Goal: Information Seeking & Learning: Learn about a topic

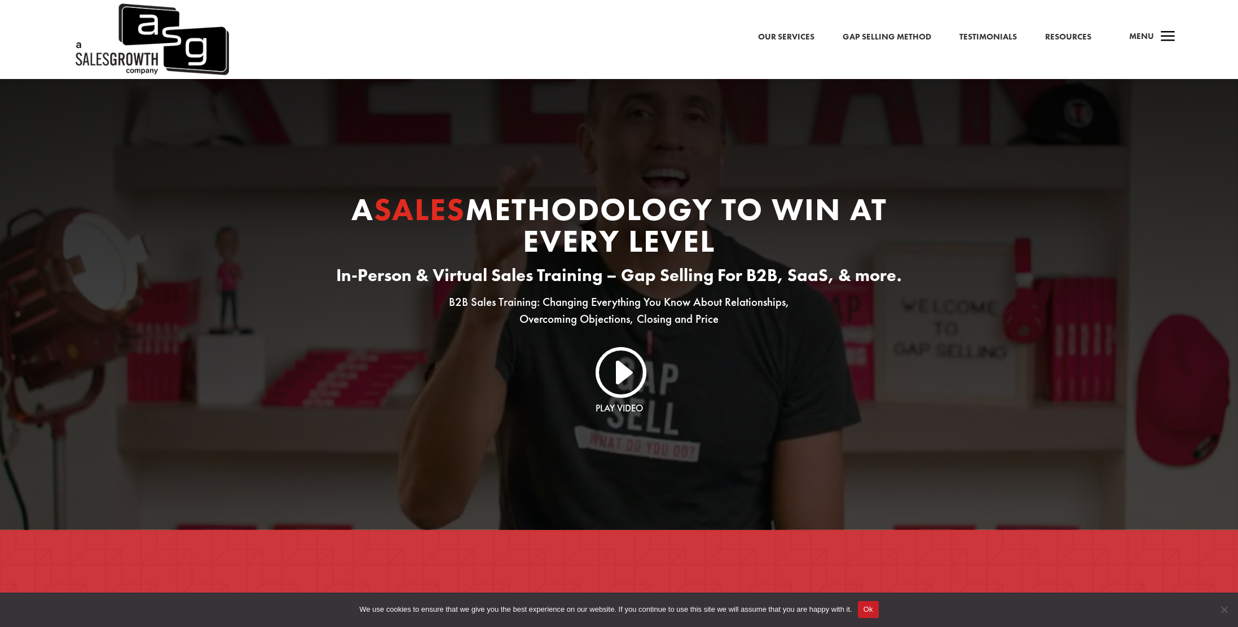
click at [894, 37] on link "Gap Selling Method" at bounding box center [887, 37] width 89 height 15
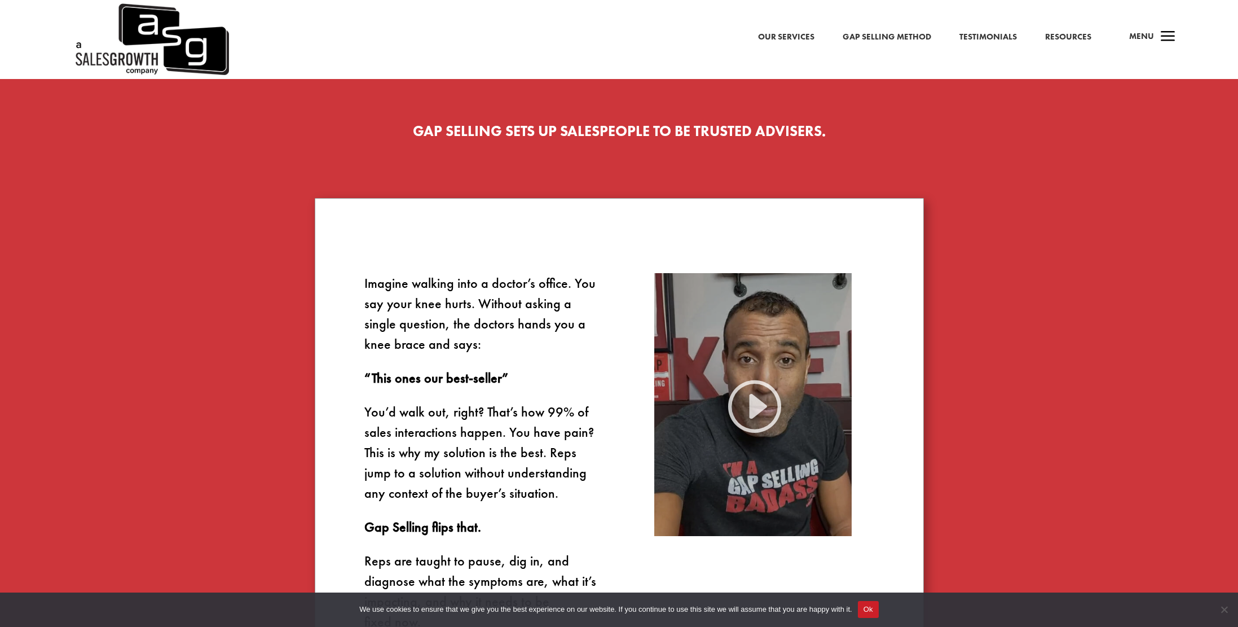
scroll to position [414, 0]
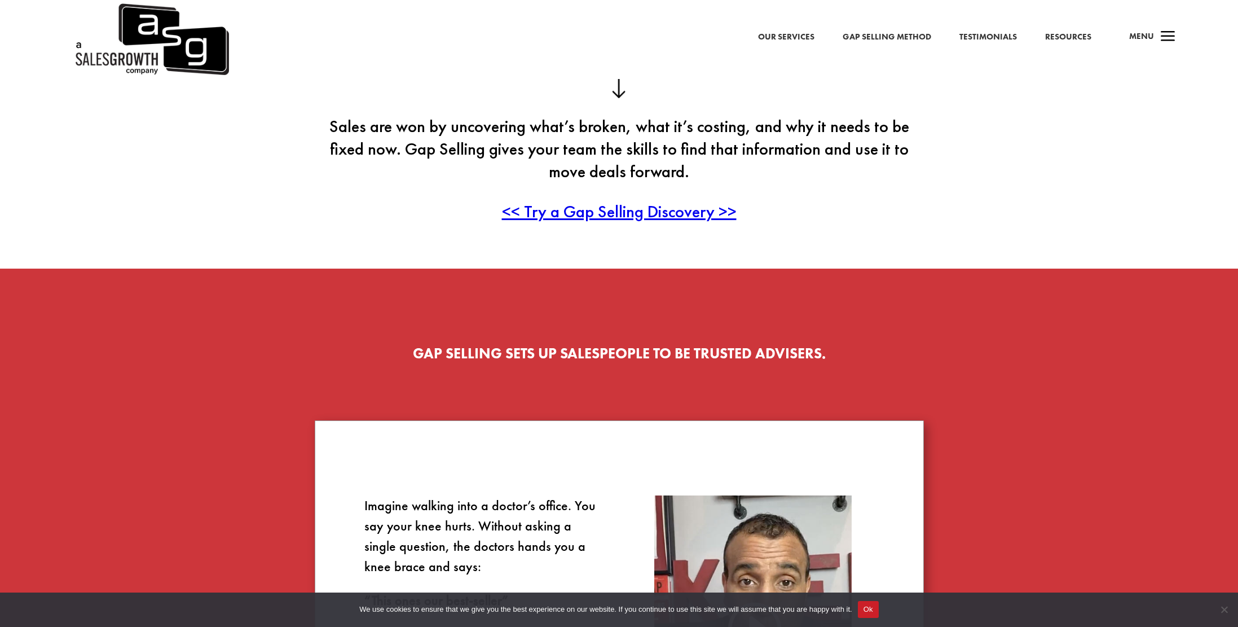
click at [770, 39] on link "Our Services" at bounding box center [786, 37] width 56 height 15
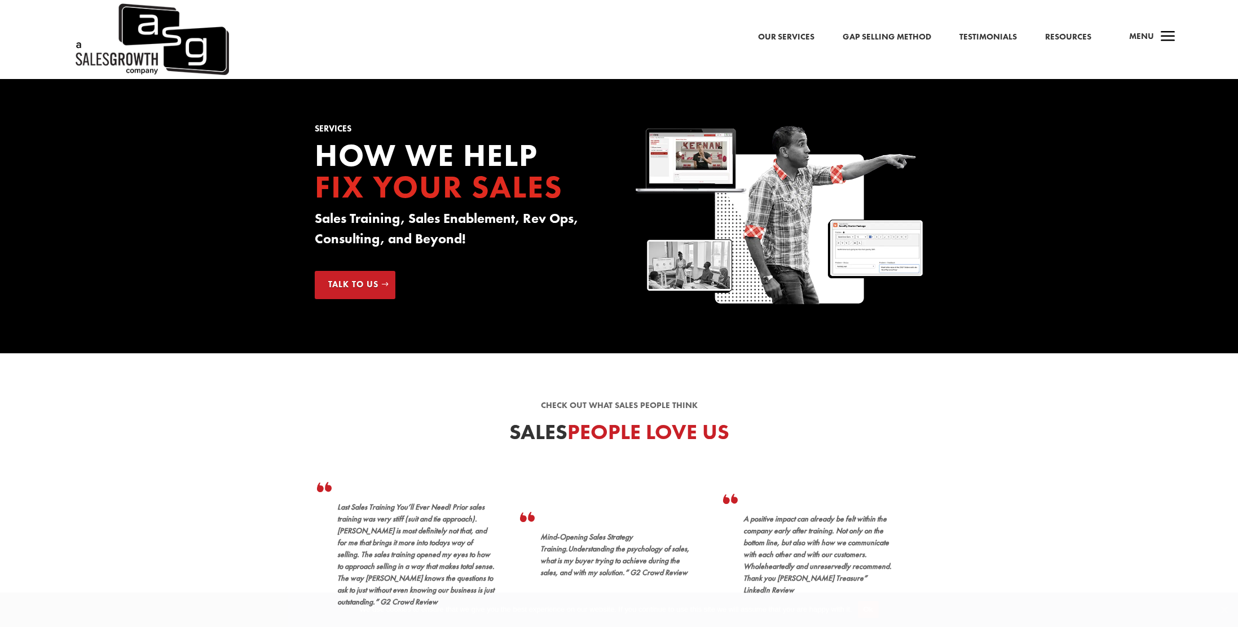
click at [1072, 41] on link "Resources" at bounding box center [1069, 37] width 46 height 15
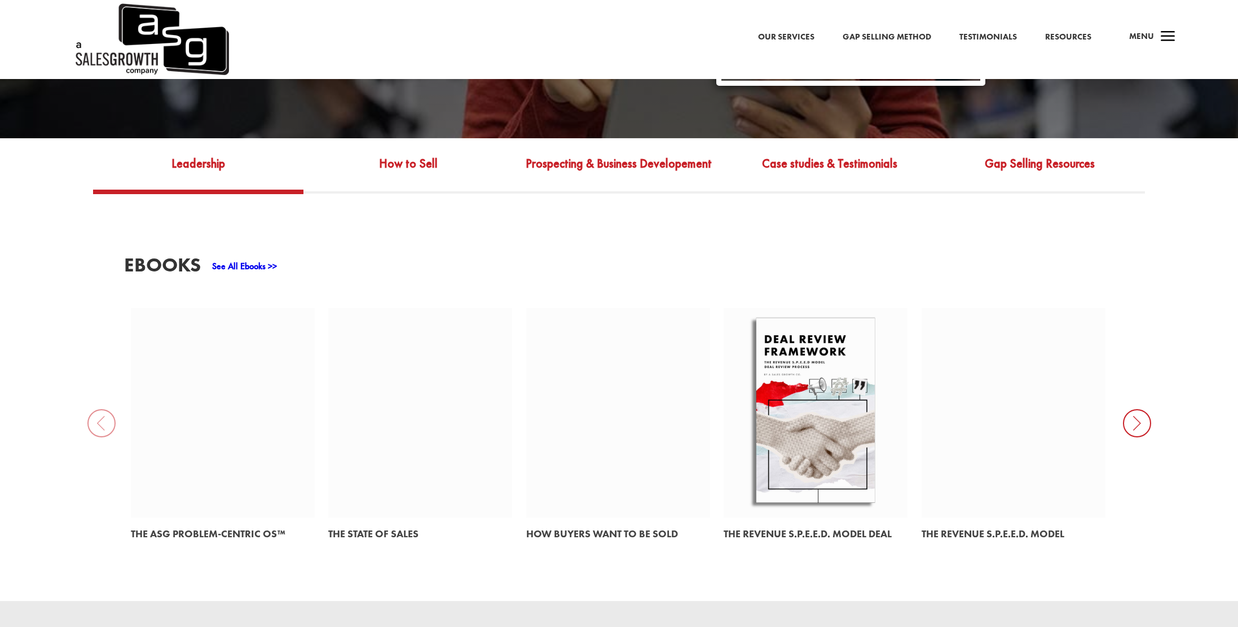
scroll to position [472, 0]
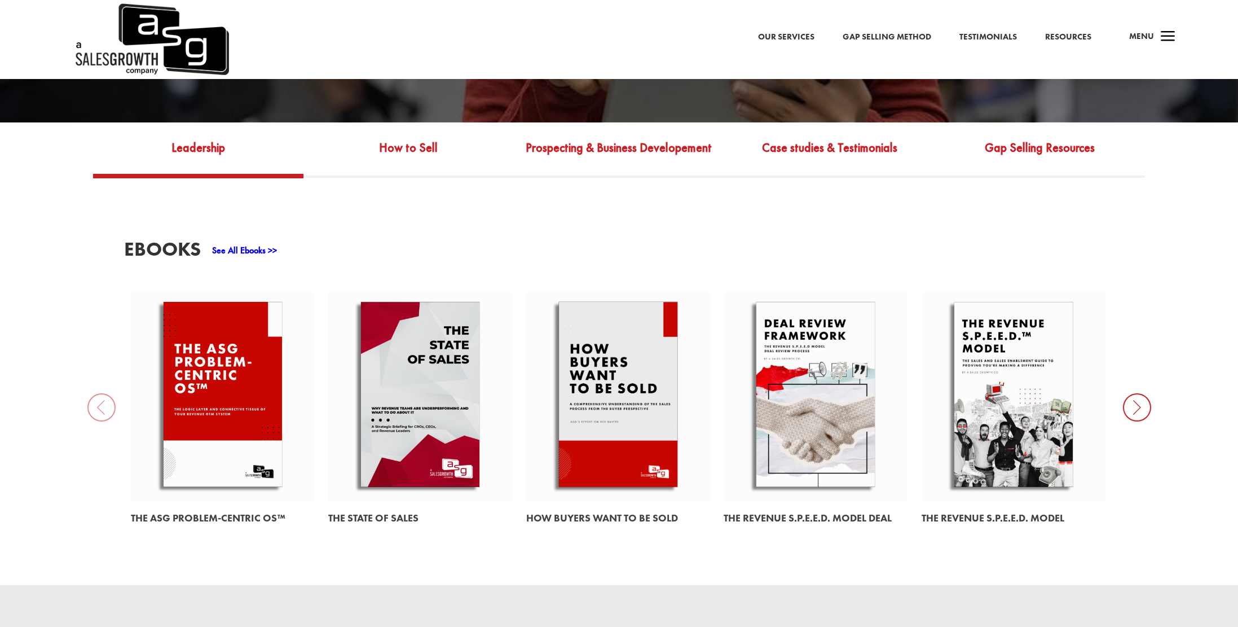
click at [1141, 394] on icon at bounding box center [1137, 407] width 28 height 28
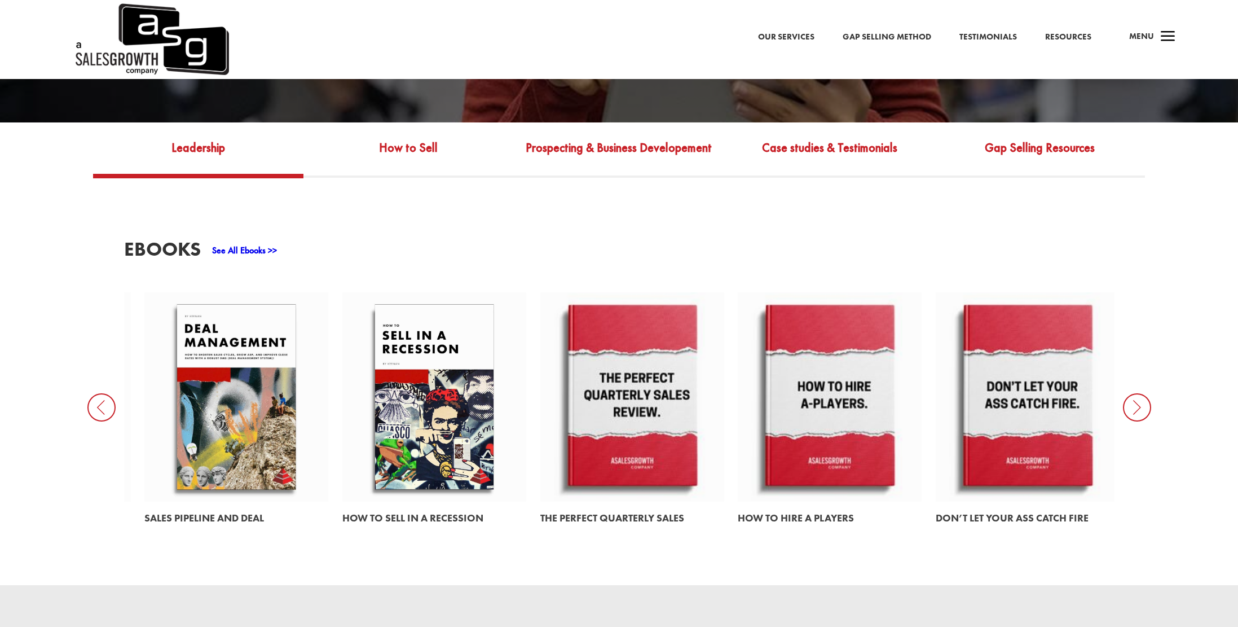
click at [1134, 393] on icon at bounding box center [1137, 407] width 28 height 28
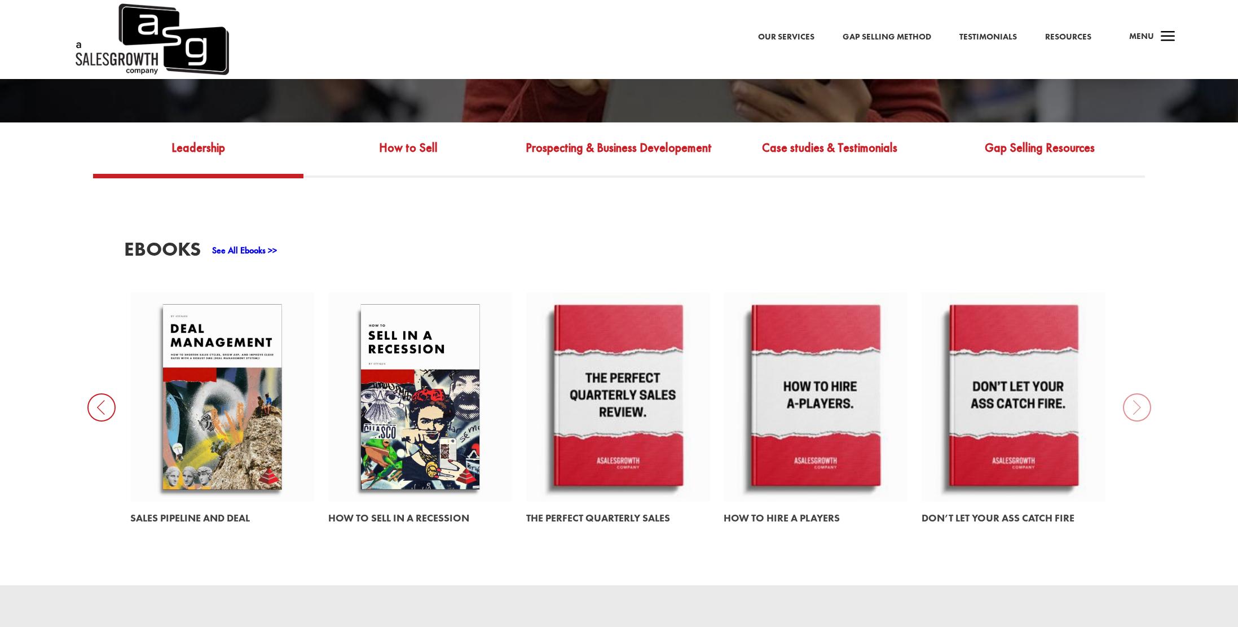
click at [1134, 394] on div "EBooks See All Ebooks >> The ASG Problem-Centric OS™ The State of Sales How Buy…" at bounding box center [619, 381] width 1238 height 407
click at [95, 393] on icon at bounding box center [101, 407] width 28 height 28
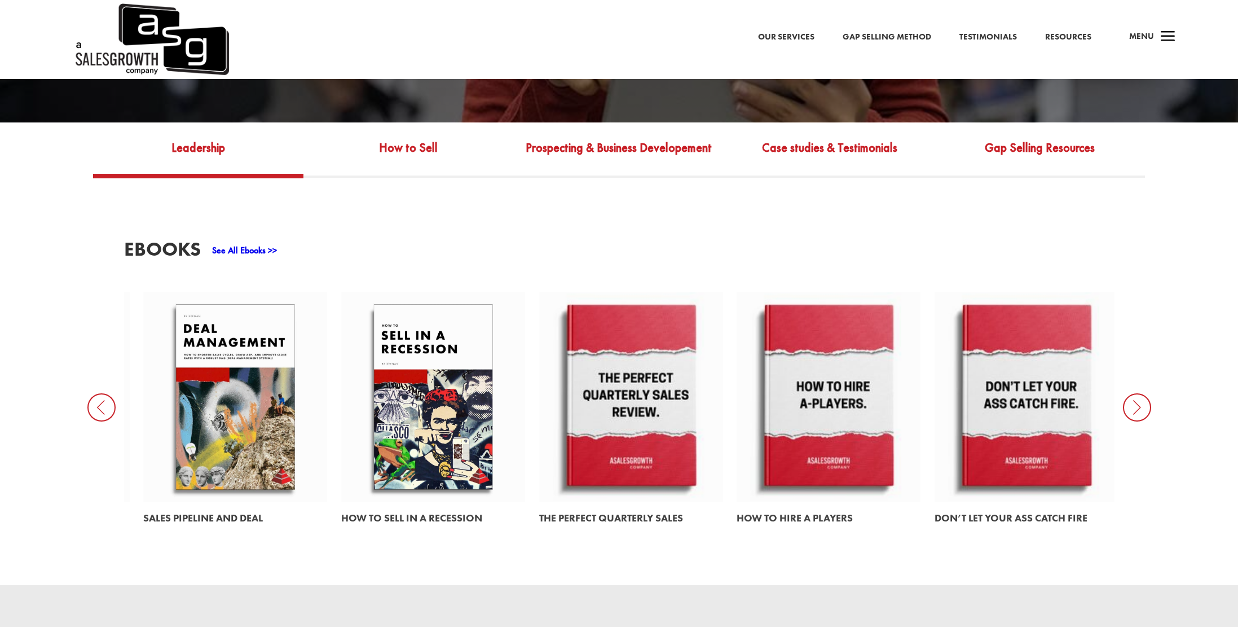
click at [95, 395] on icon at bounding box center [101, 407] width 28 height 28
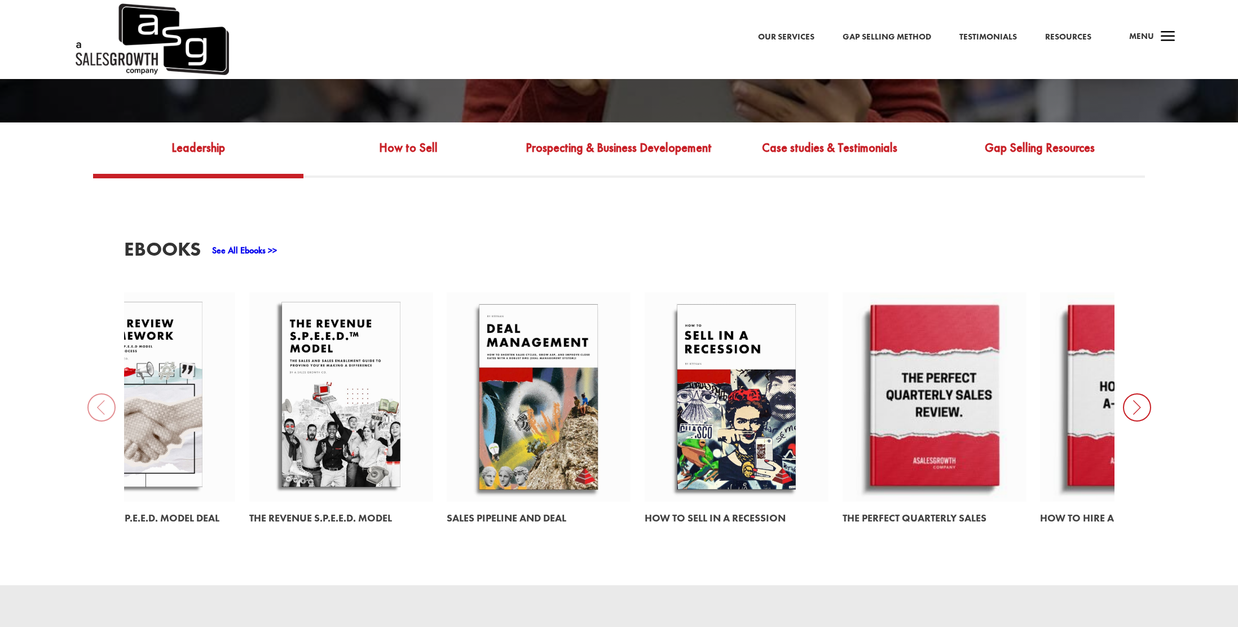
click at [95, 395] on div "EBooks See All Ebooks >> The ASG Problem-Centric OS™ The State of Sales How Buy…" at bounding box center [619, 381] width 1238 height 407
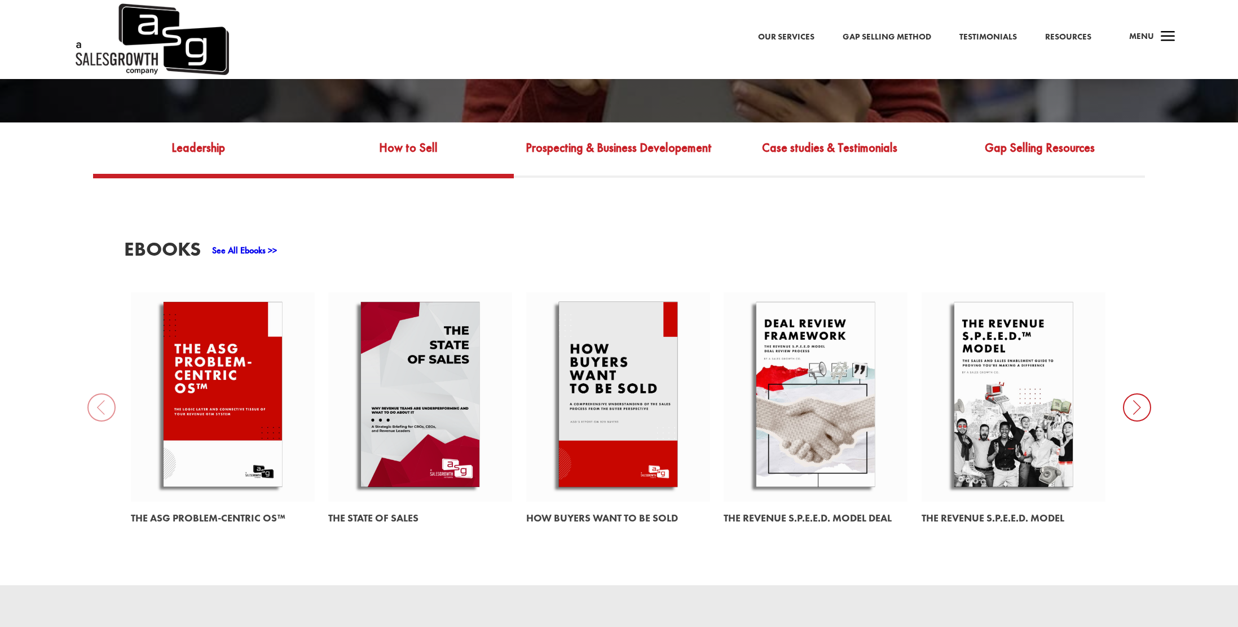
click at [421, 151] on link "How to Sell" at bounding box center [409, 156] width 210 height 36
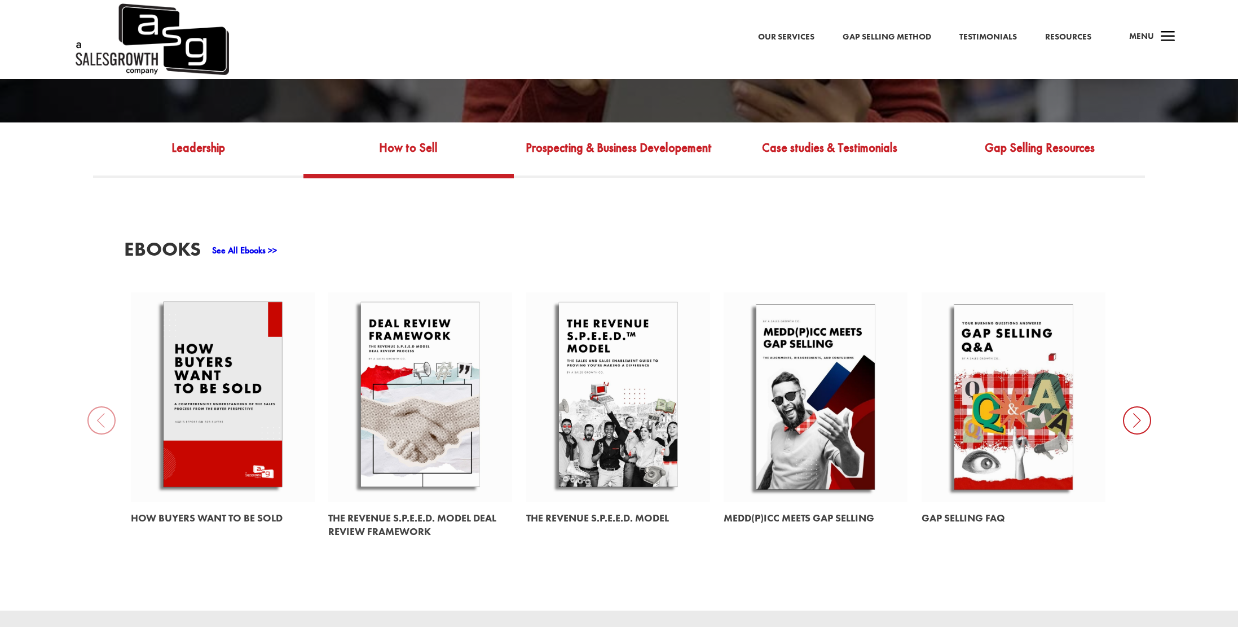
click at [1131, 409] on icon at bounding box center [1137, 420] width 28 height 28
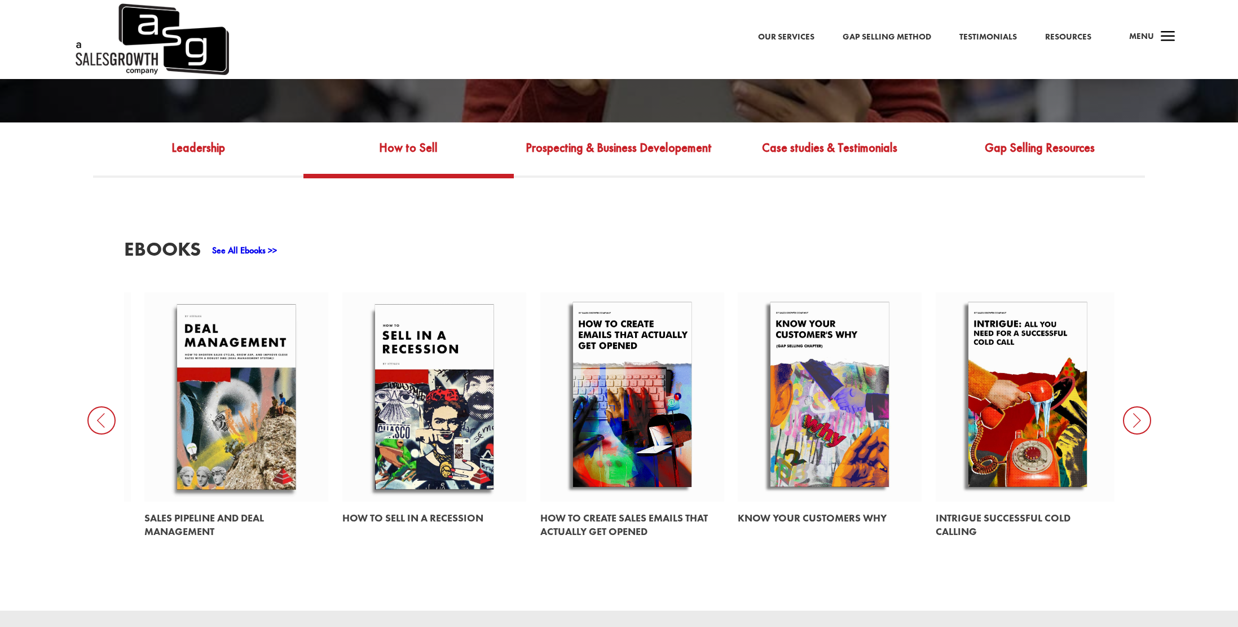
click at [1134, 412] on icon at bounding box center [1137, 420] width 28 height 28
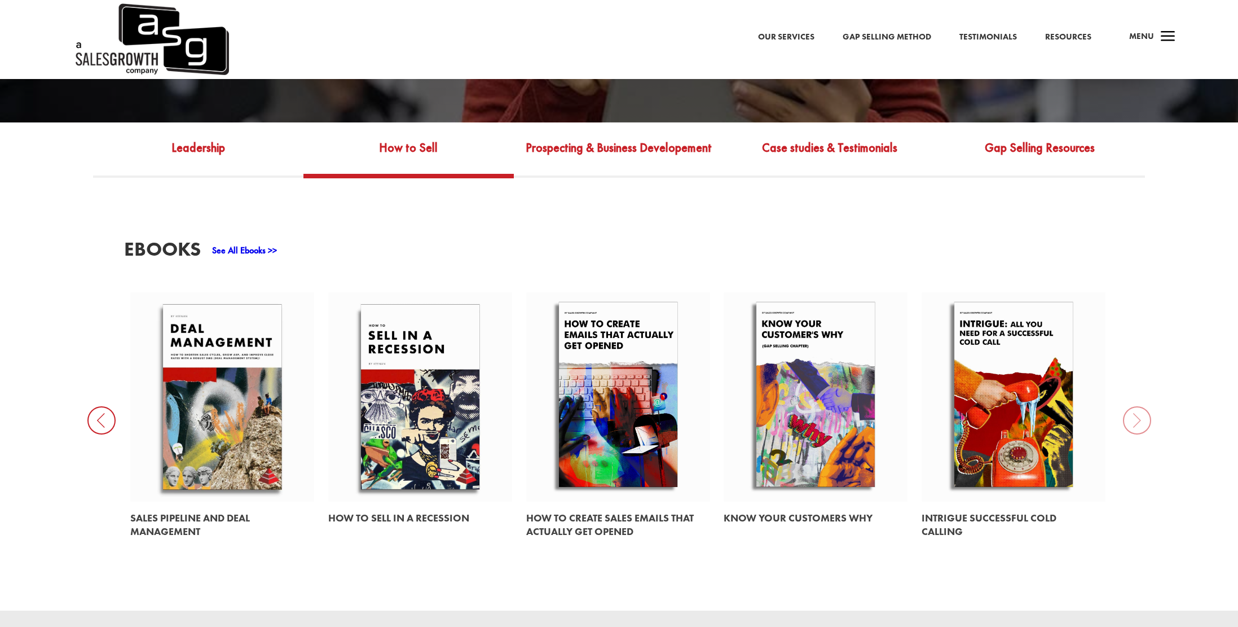
click at [1135, 410] on div "EBooks See All Ebooks >> How Buyers Want to be Sold The Revenue S.P.E.E.D. Mode…" at bounding box center [619, 394] width 1238 height 433
click at [655, 156] on link "Prospecting & Business Developement" at bounding box center [619, 156] width 210 height 36
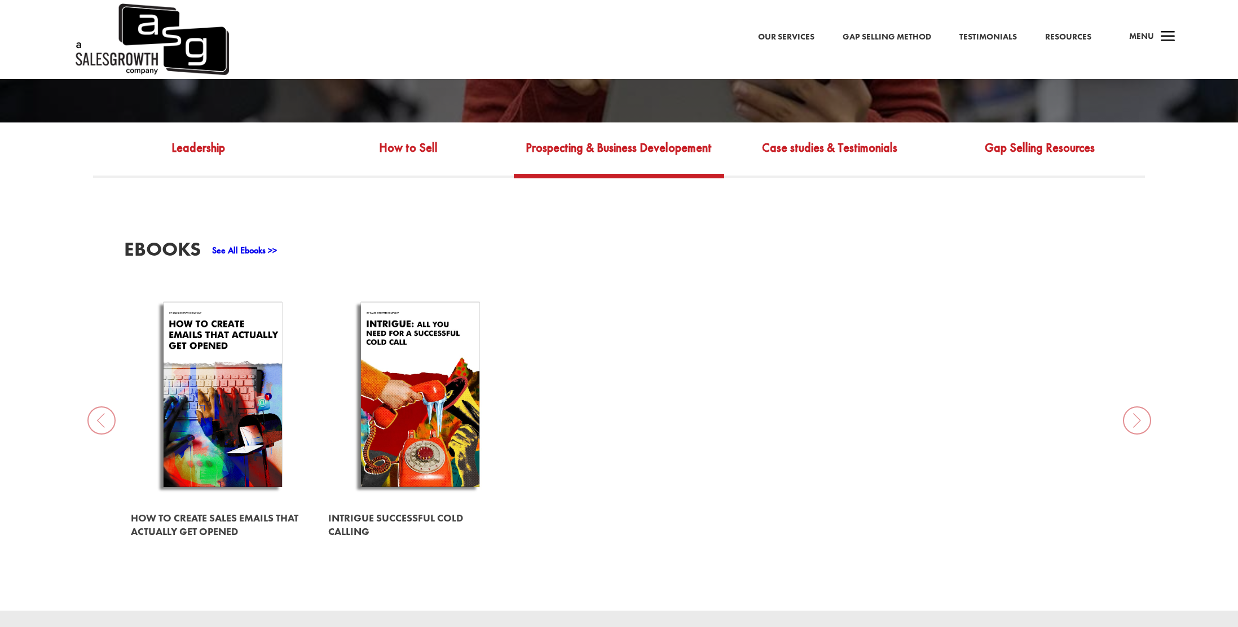
click at [98, 411] on div "EBooks See All Ebooks >> How to Create Sales Emails that Actually Get Opened In…" at bounding box center [619, 394] width 1238 height 433
click at [104, 407] on div "EBooks See All Ebooks >> How to Create Sales Emails that Actually Get Opened In…" at bounding box center [619, 394] width 1238 height 433
click at [866, 144] on link "Case studies & Testimonials" at bounding box center [829, 156] width 210 height 36
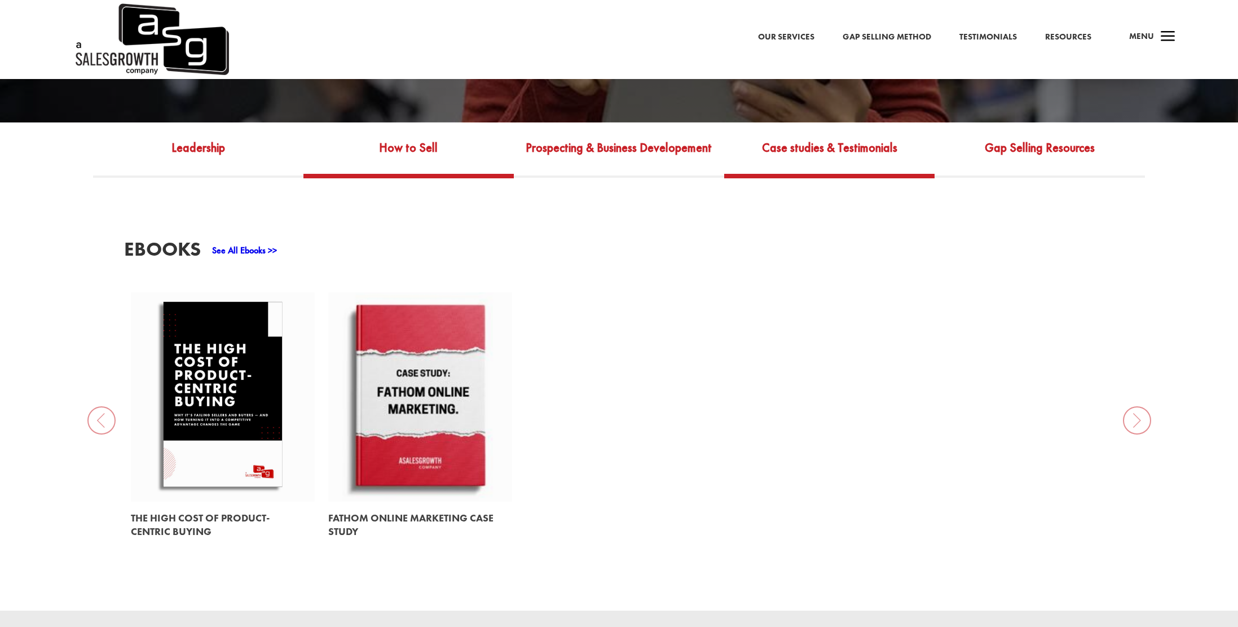
click at [403, 146] on link "How to Sell" at bounding box center [409, 156] width 210 height 36
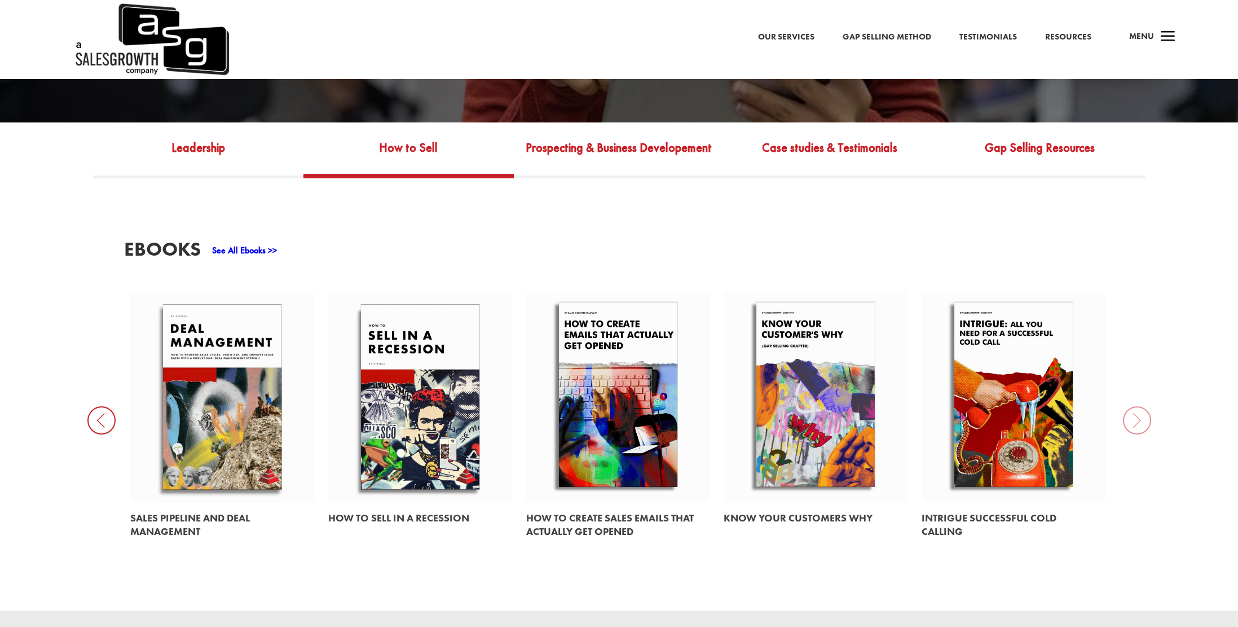
click at [103, 412] on icon at bounding box center [101, 420] width 28 height 28
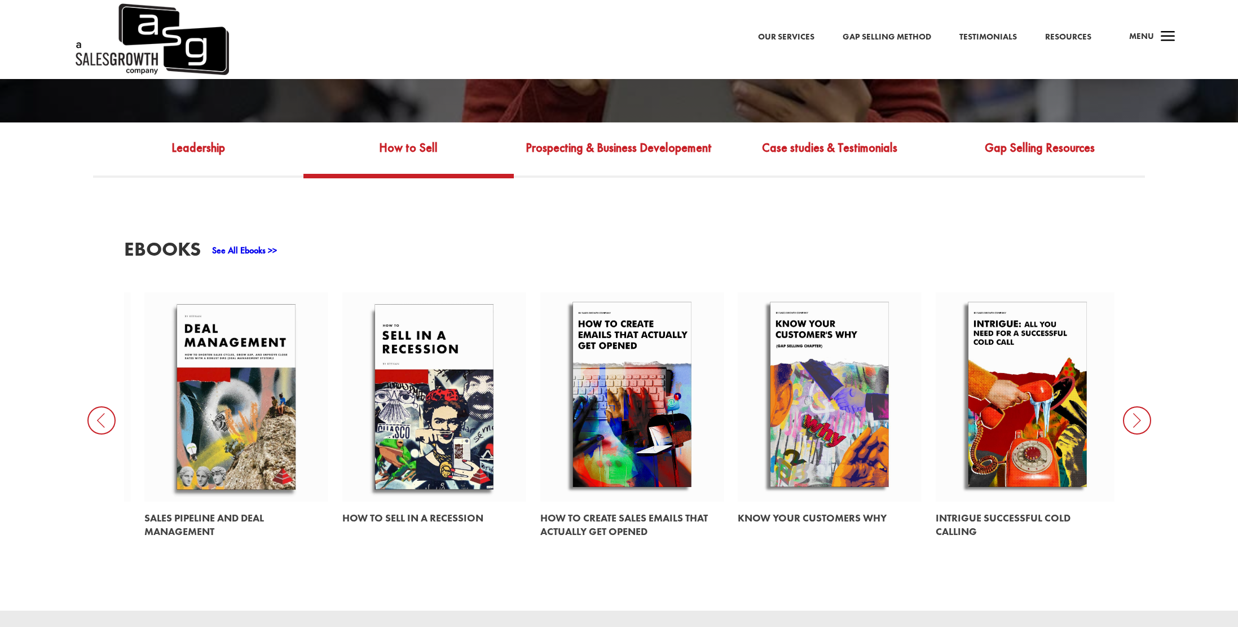
click at [103, 412] on icon at bounding box center [101, 420] width 28 height 28
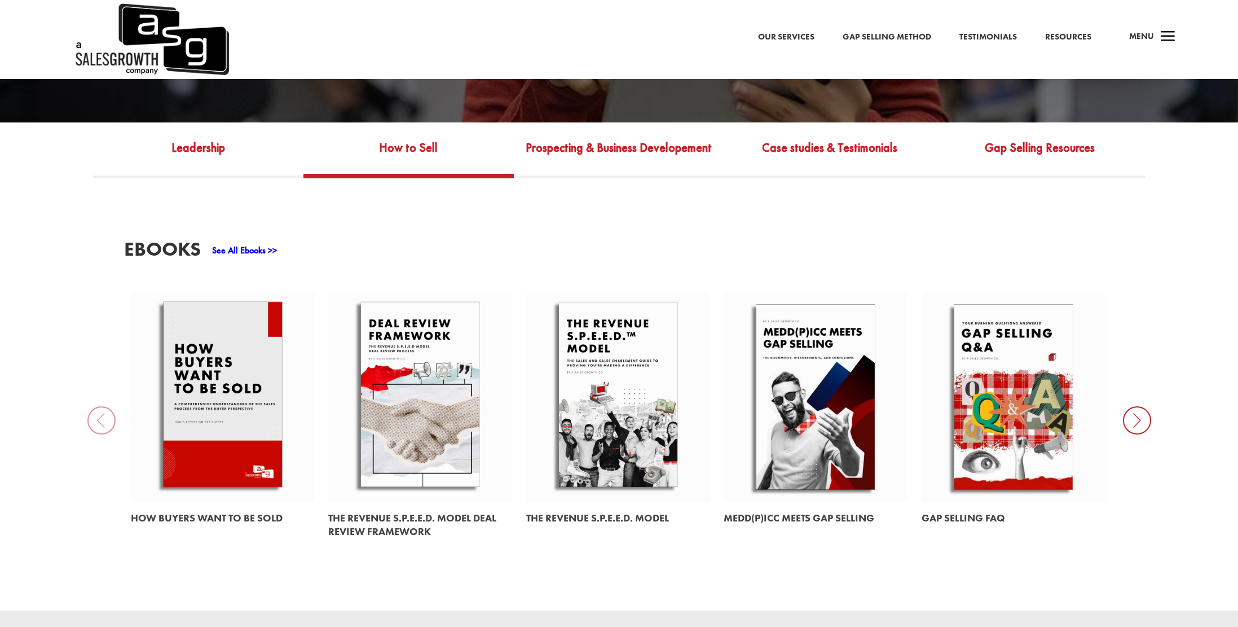
click at [103, 412] on div "EBooks See All Ebooks >> How Buyers Want to be Sold The Revenue S.P.E.E.D. Mode…" at bounding box center [619, 394] width 1238 height 433
click at [1138, 411] on icon at bounding box center [1137, 420] width 28 height 28
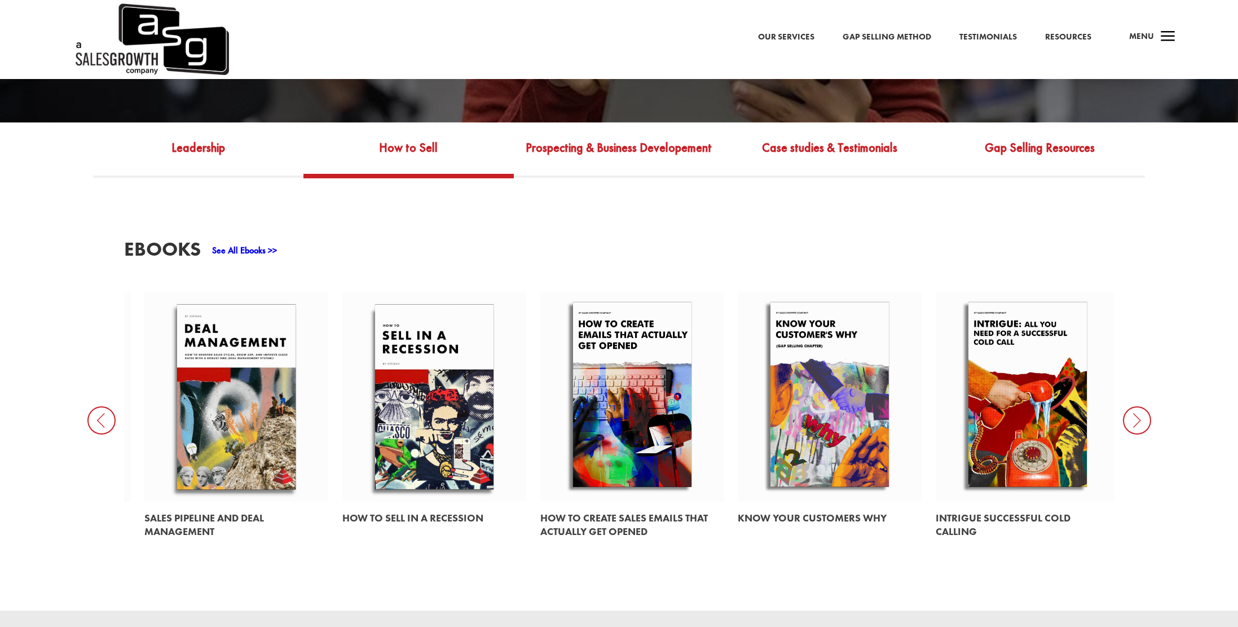
click at [1138, 411] on icon at bounding box center [1137, 420] width 28 height 28
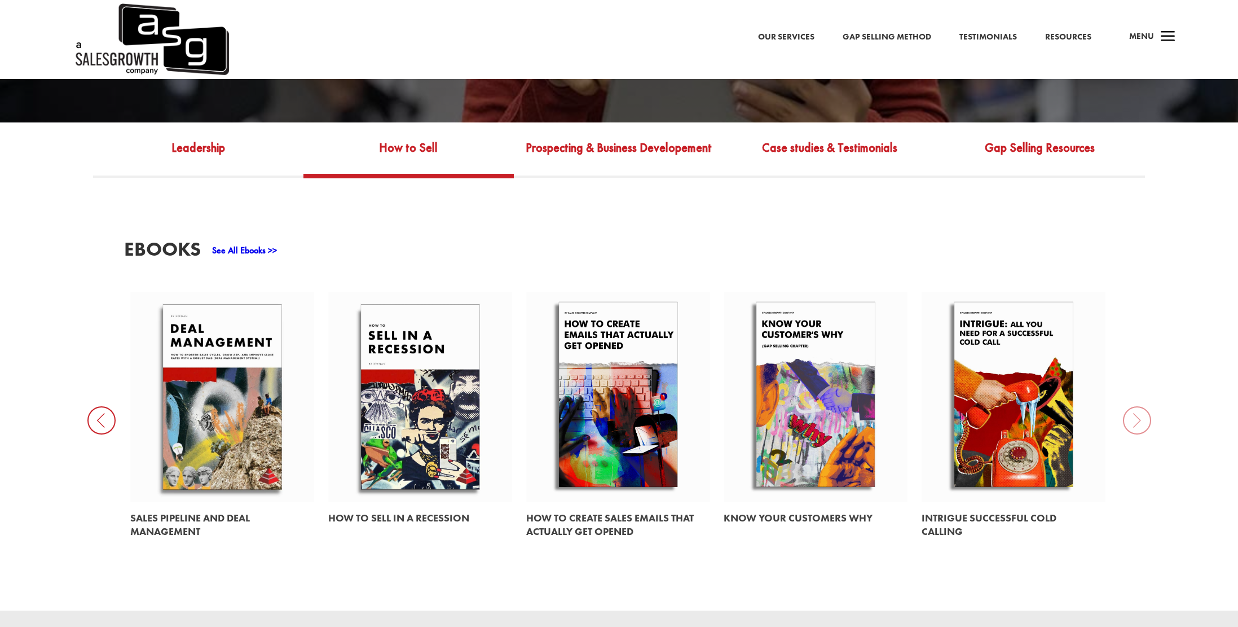
click at [1138, 411] on div "EBooks See All Ebooks >> How Buyers Want to be Sold The Revenue S.P.E.E.D. Mode…" at bounding box center [619, 394] width 1238 height 433
click at [206, 152] on link "Leadership" at bounding box center [198, 156] width 210 height 36
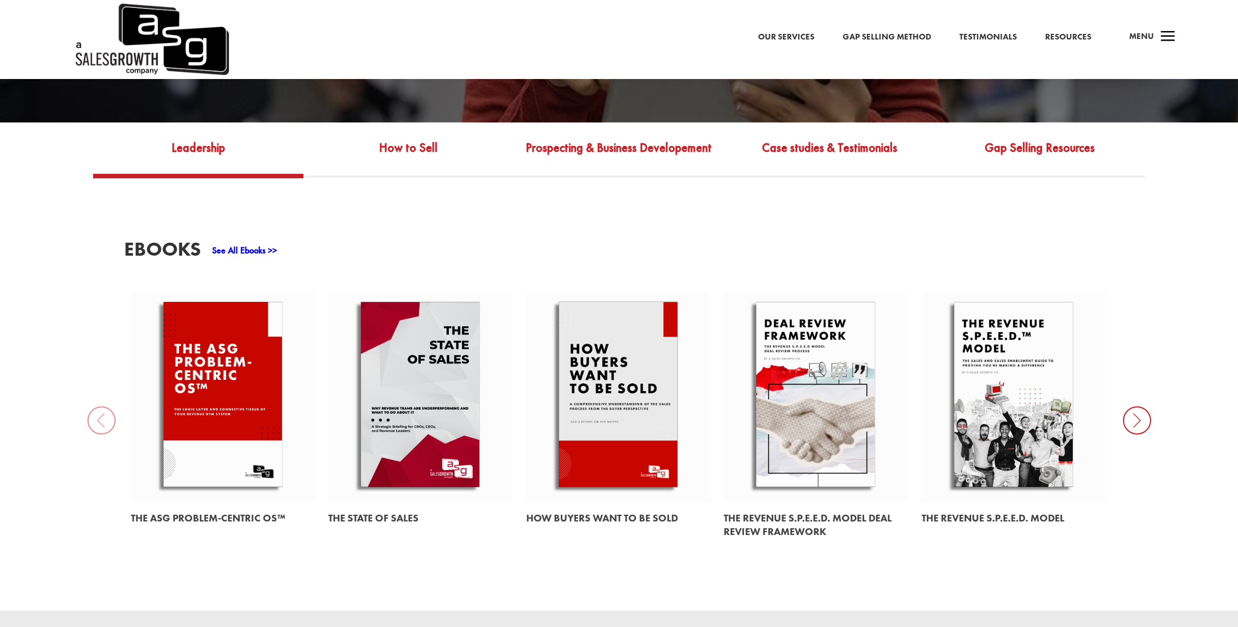
click at [1151, 409] on div "EBooks See All Ebooks >> The ASG Problem-Centric OS™ The State of Sales How Buy…" at bounding box center [619, 394] width 1238 height 433
click at [1139, 411] on icon at bounding box center [1137, 420] width 28 height 28
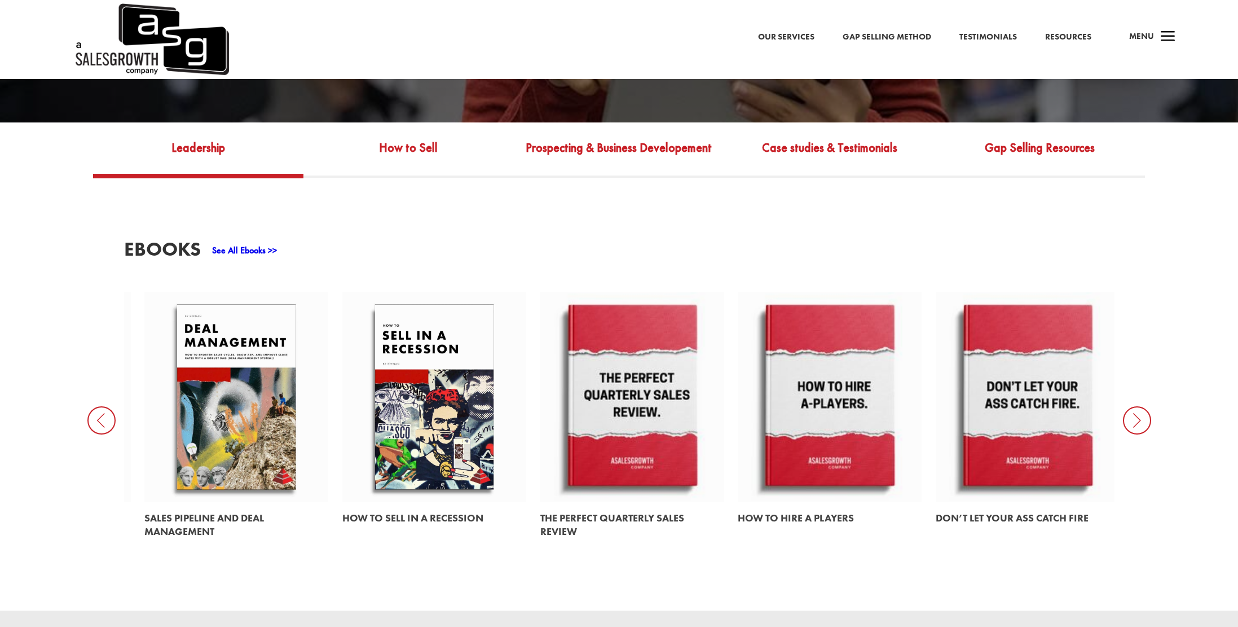
click at [1139, 412] on icon at bounding box center [1137, 420] width 28 height 28
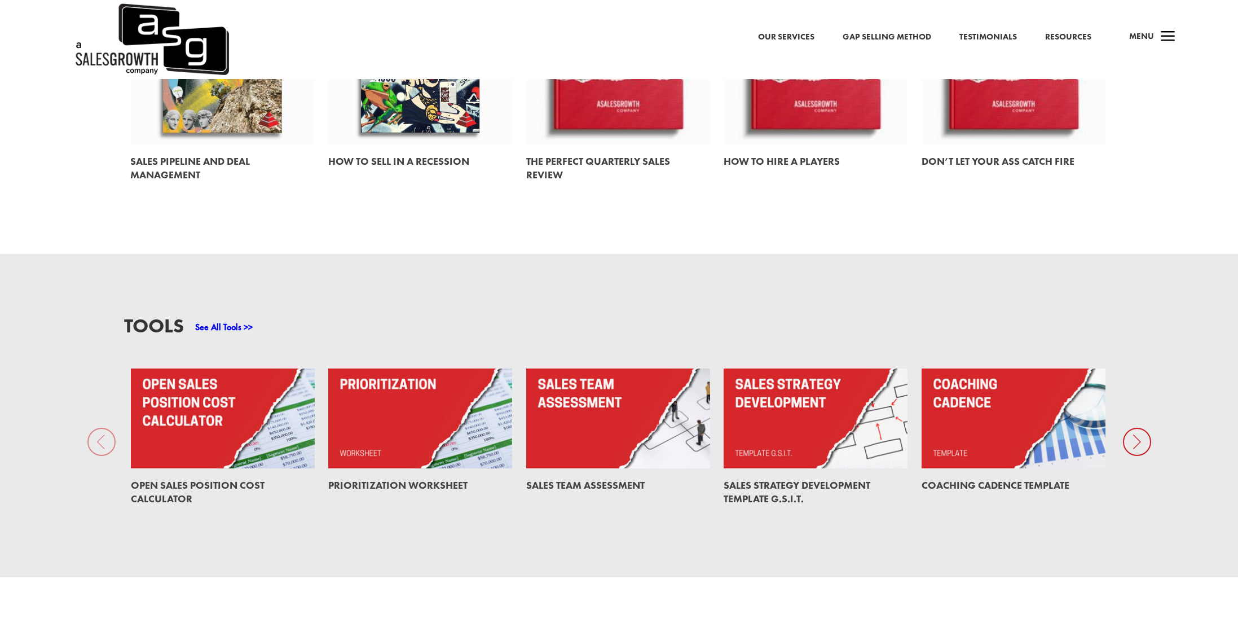
scroll to position [879, 0]
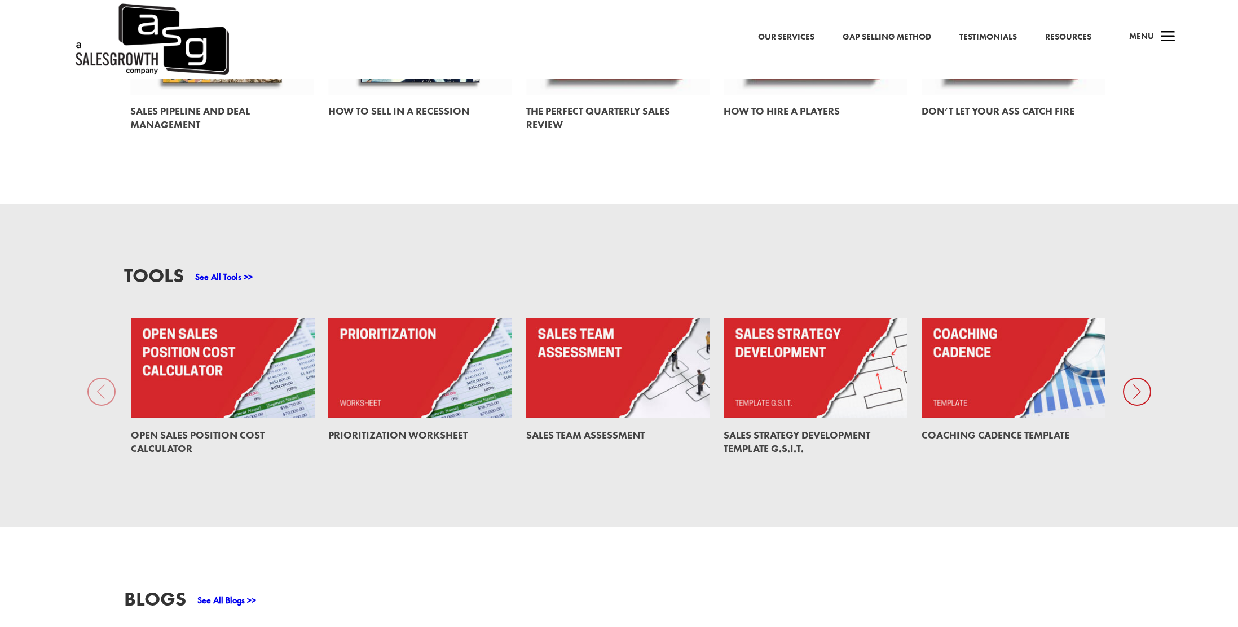
click at [1009, 381] on link at bounding box center [1014, 368] width 184 height 100
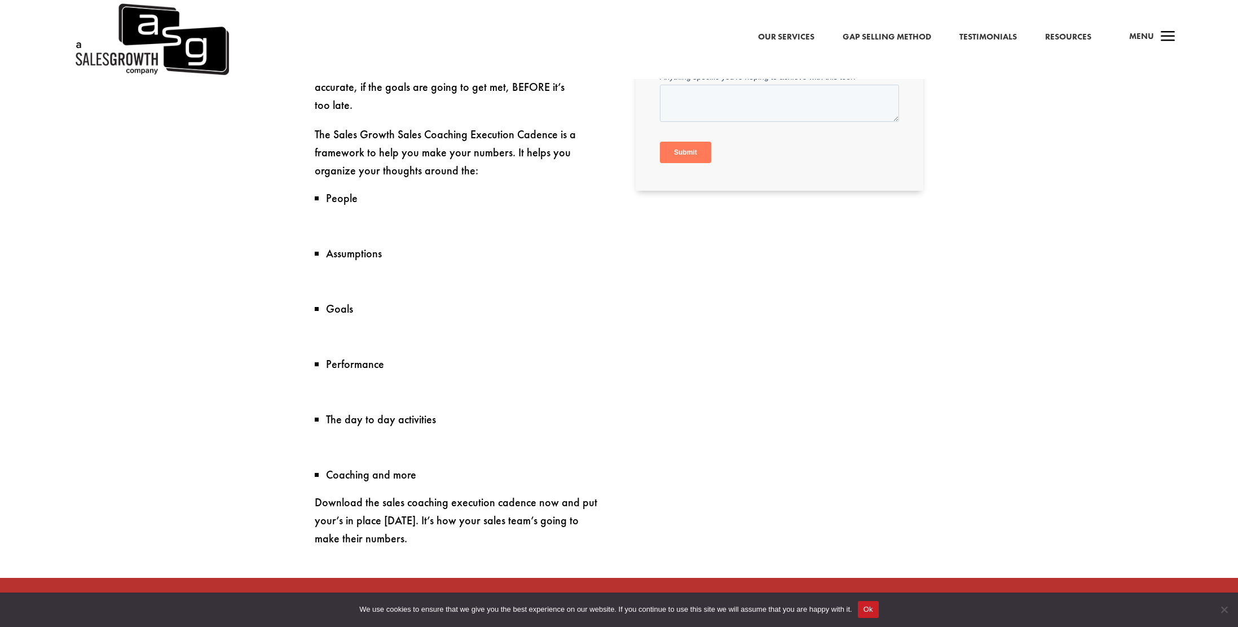
scroll to position [663, 0]
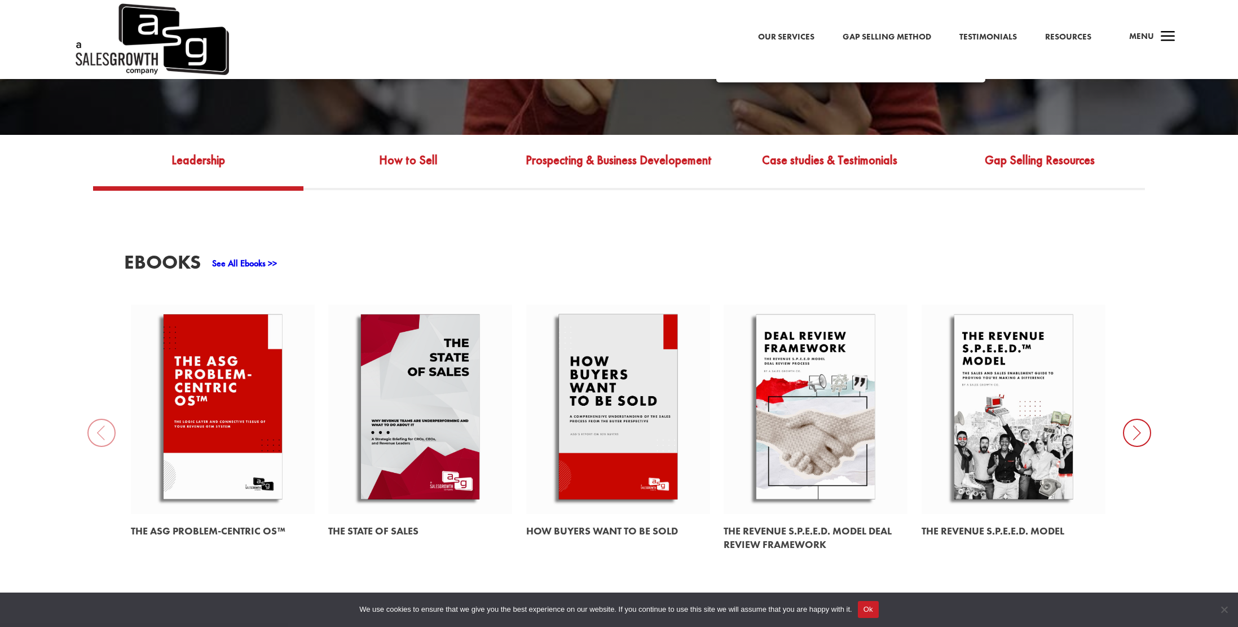
scroll to position [452, 0]
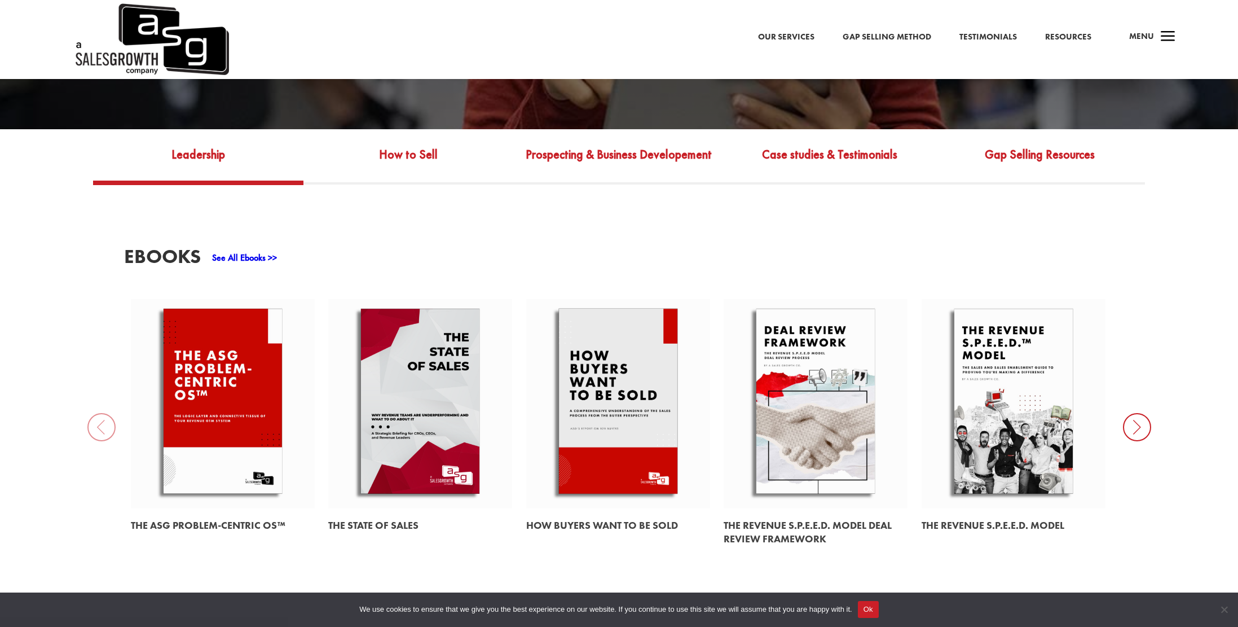
click at [423, 424] on link at bounding box center [420, 403] width 184 height 209
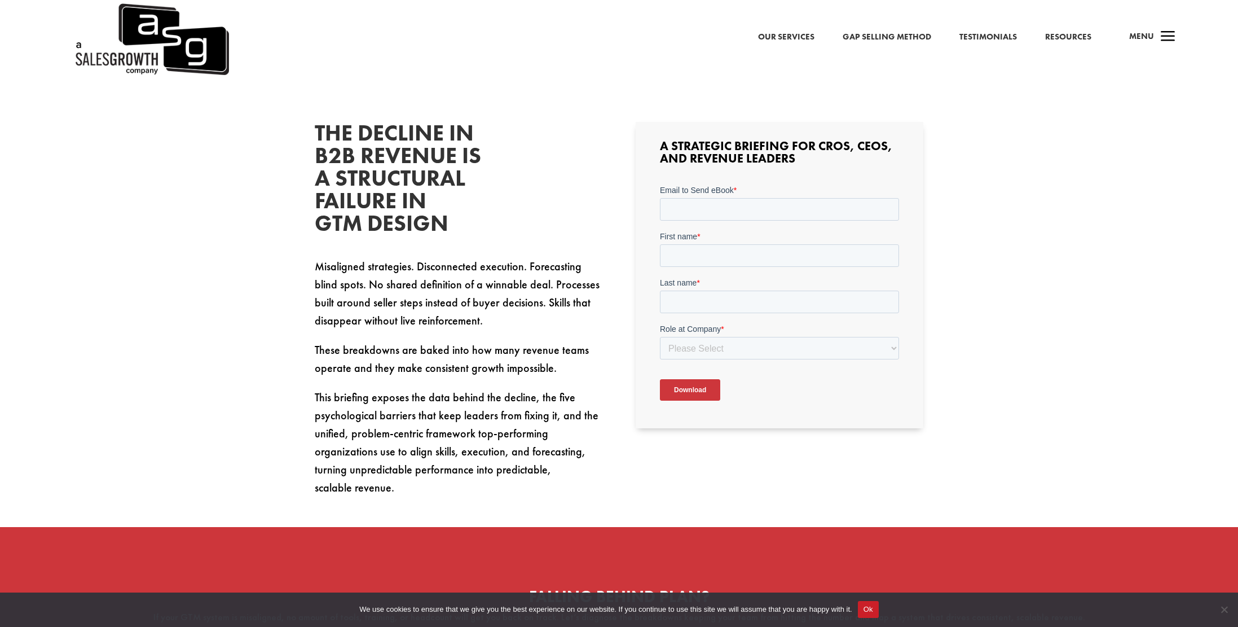
scroll to position [371, 0]
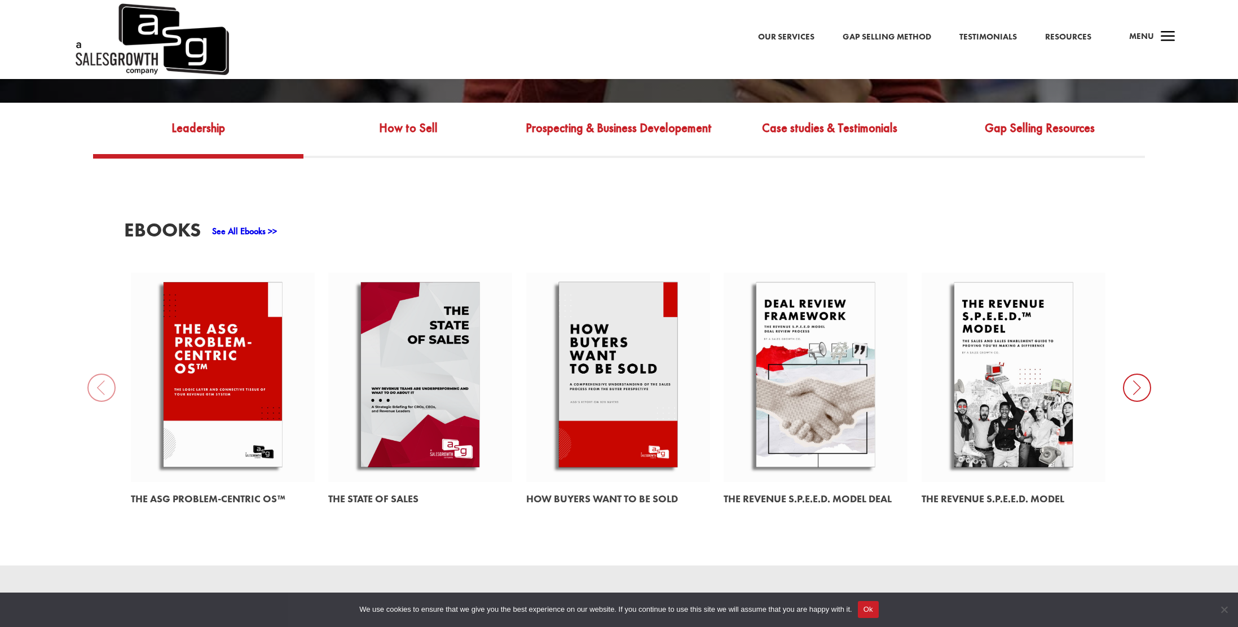
scroll to position [479, 0]
click at [815, 392] on link at bounding box center [816, 376] width 184 height 209
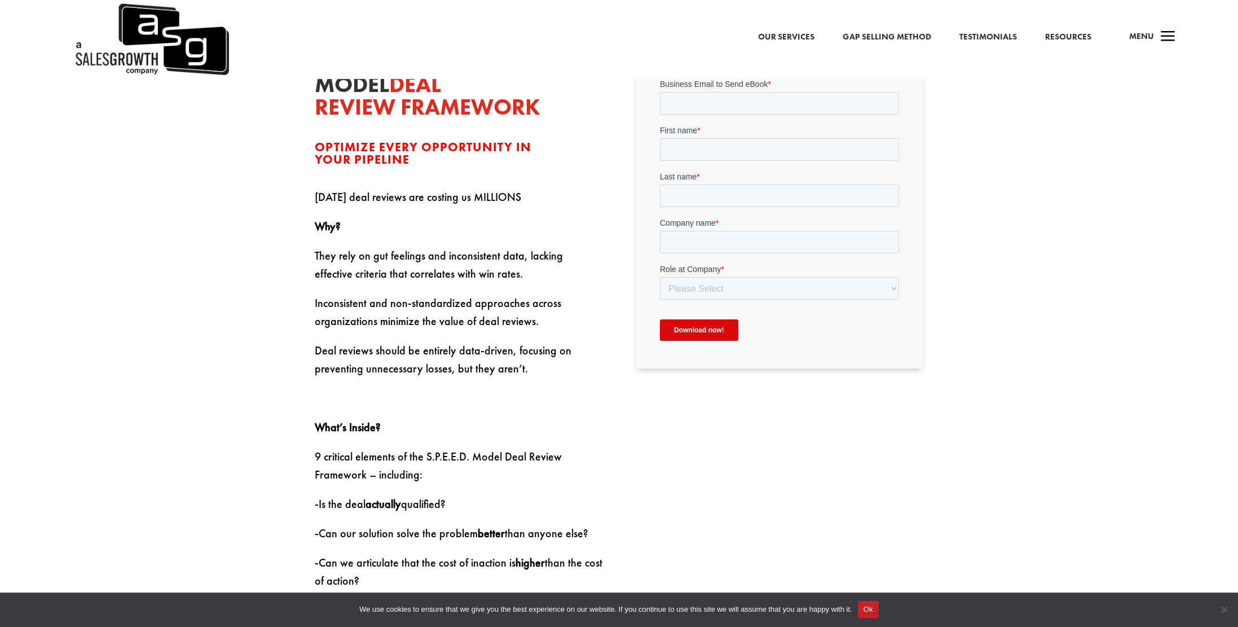
scroll to position [427, 0]
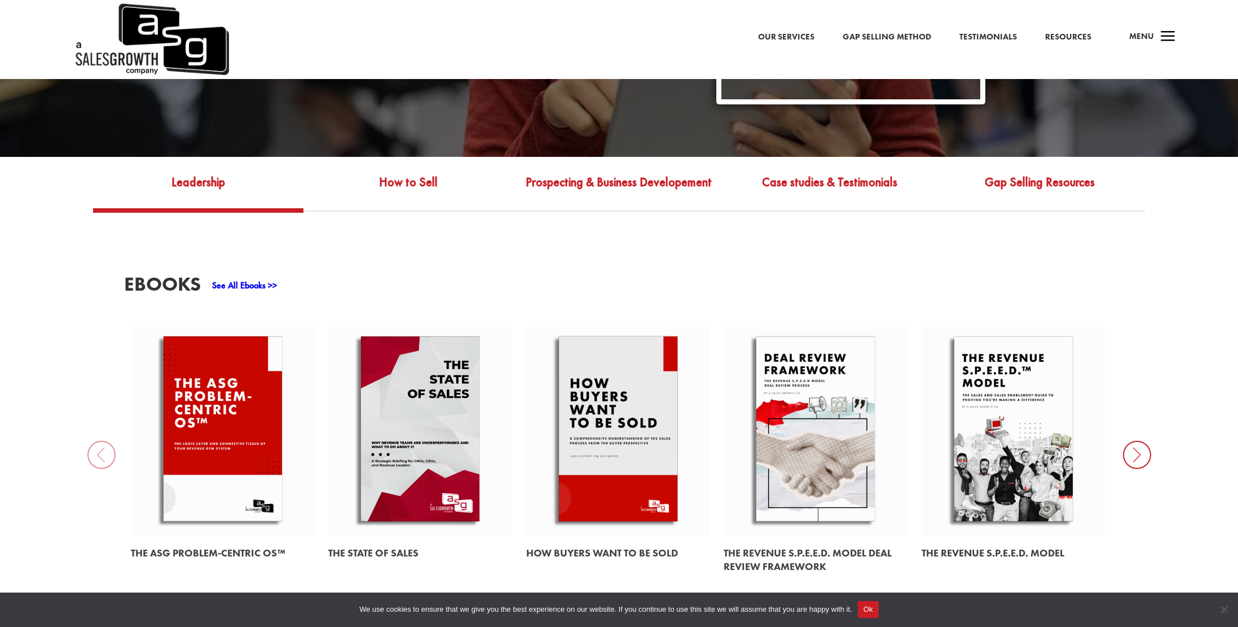
scroll to position [428, 0]
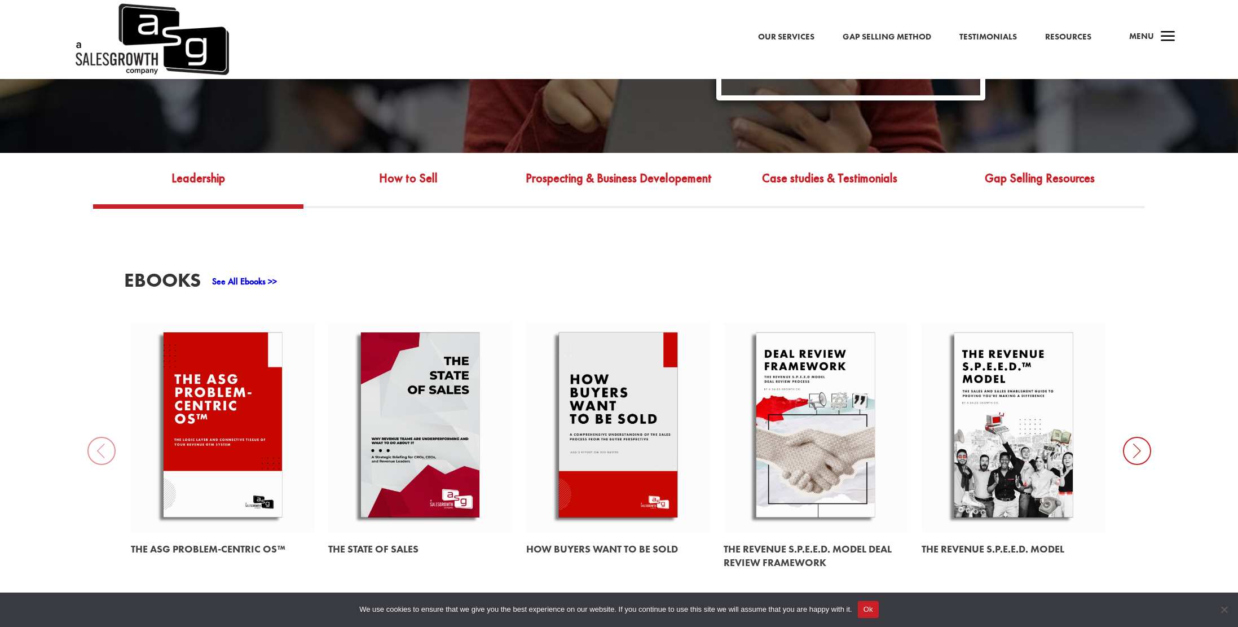
click at [1144, 454] on icon at bounding box center [1137, 451] width 28 height 28
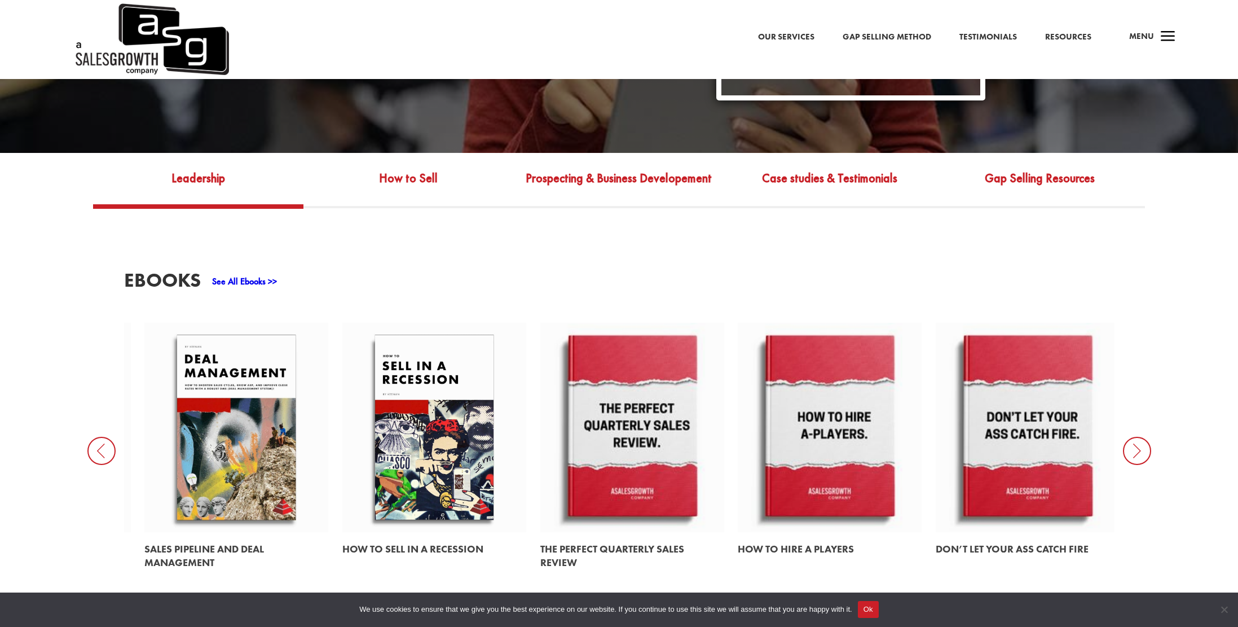
click at [433, 465] on link at bounding box center [434, 427] width 184 height 209
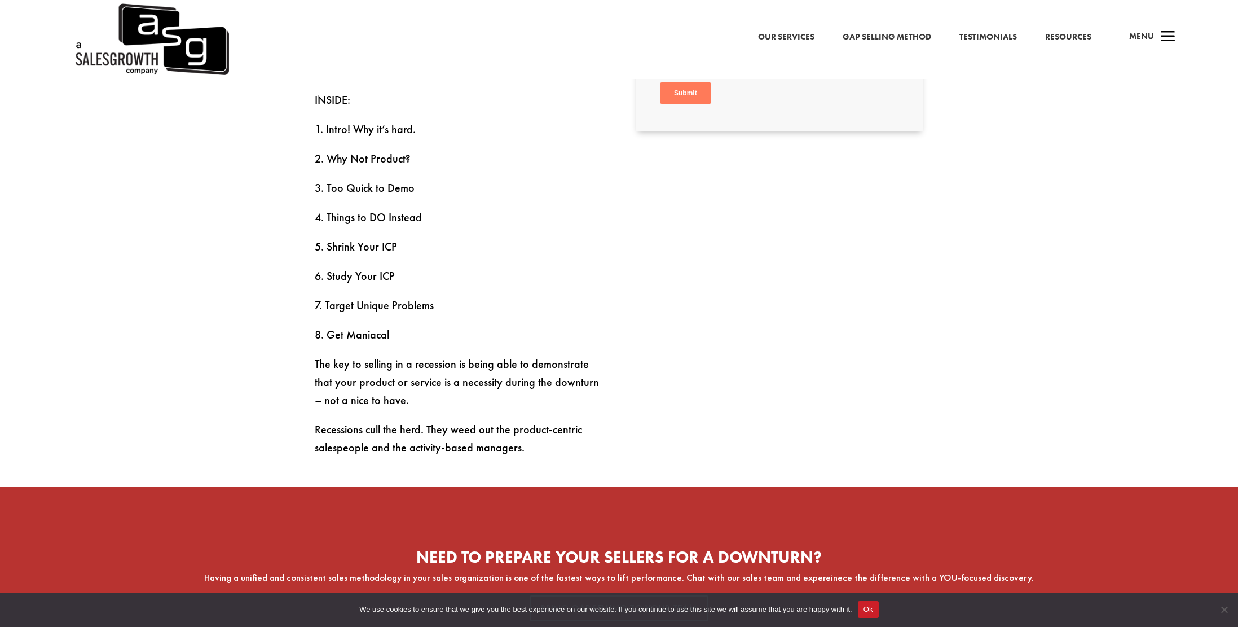
scroll to position [662, 0]
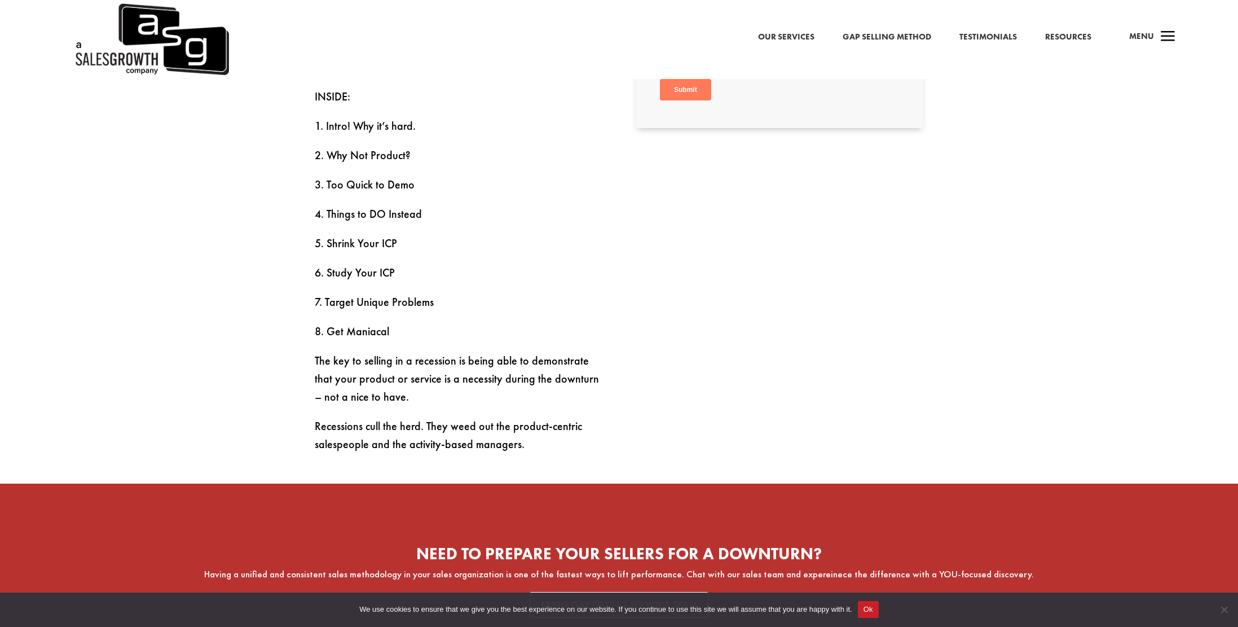
click at [1009, 200] on div "How to sell in a recession Learn 8 Key aspects to selling success during a rece…" at bounding box center [619, 247] width 1238 height 919
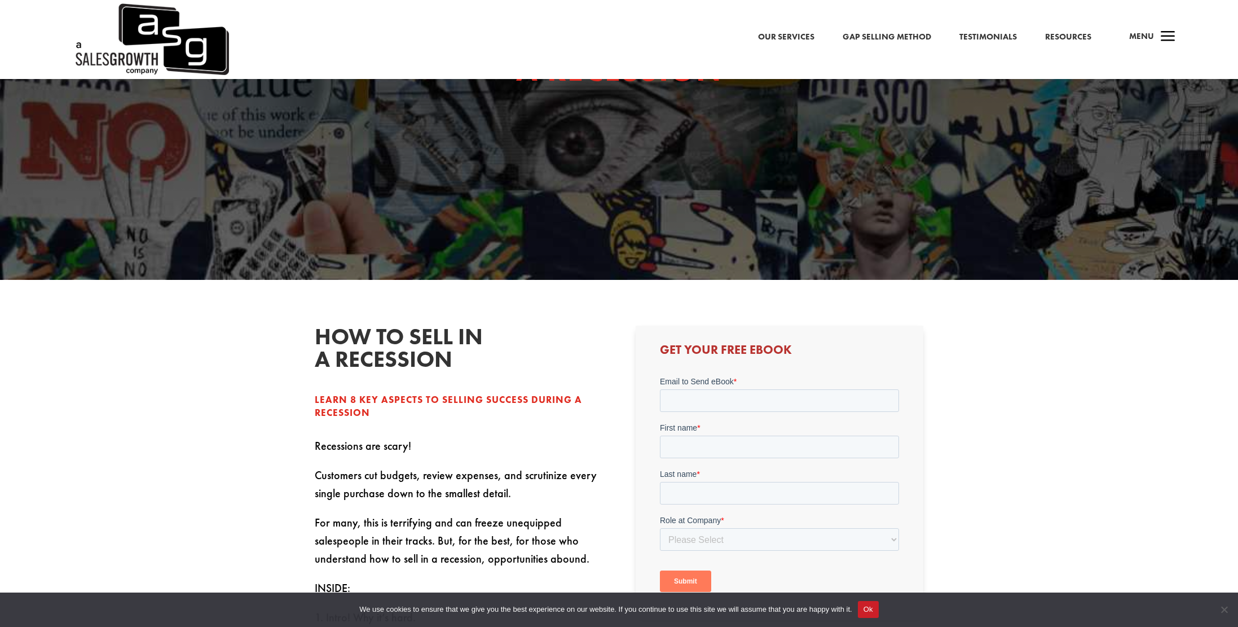
scroll to position [174, 0]
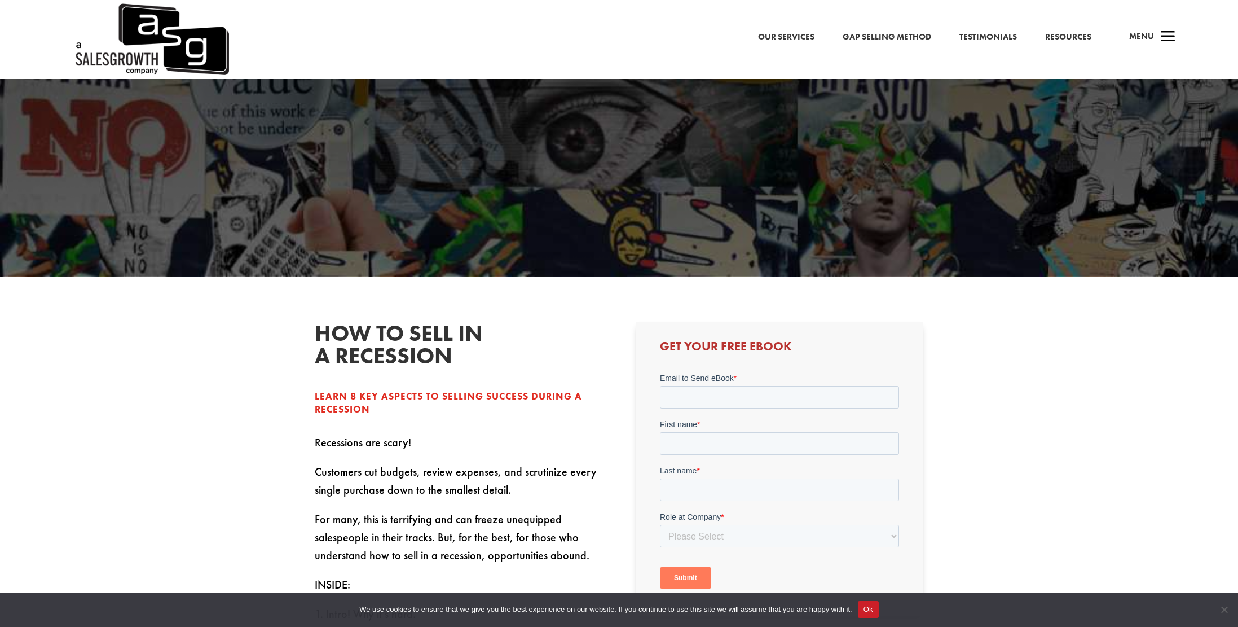
click at [786, 39] on link "Our Services" at bounding box center [786, 37] width 56 height 15
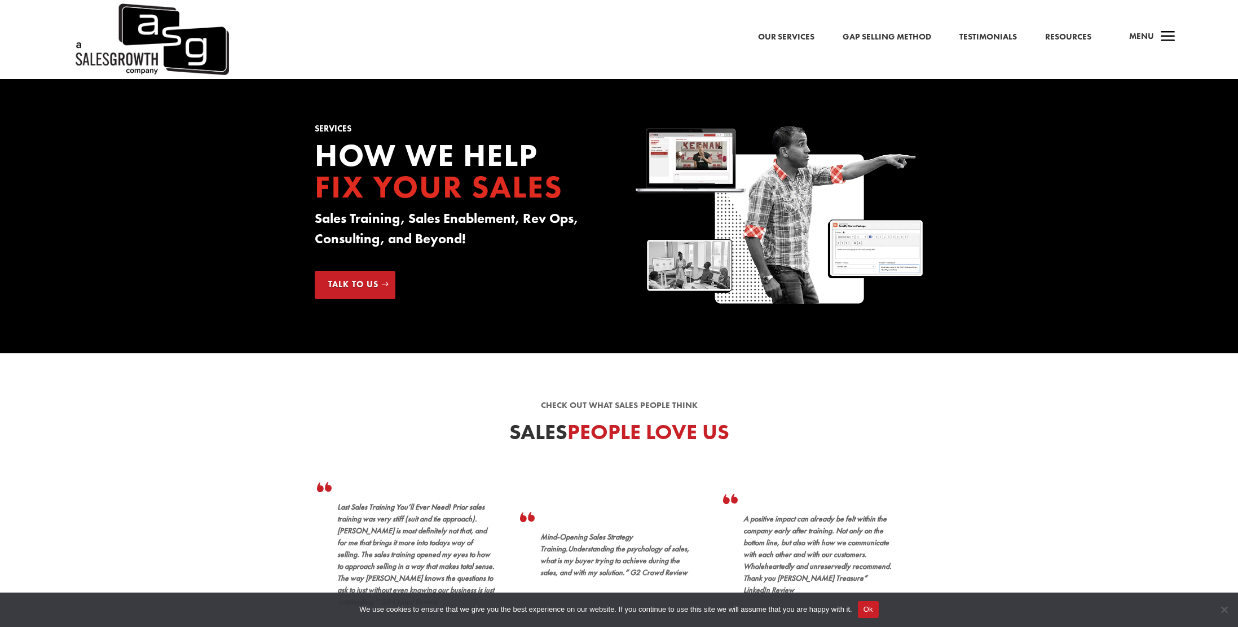
scroll to position [2, 0]
